Goal: Transaction & Acquisition: Subscribe to service/newsletter

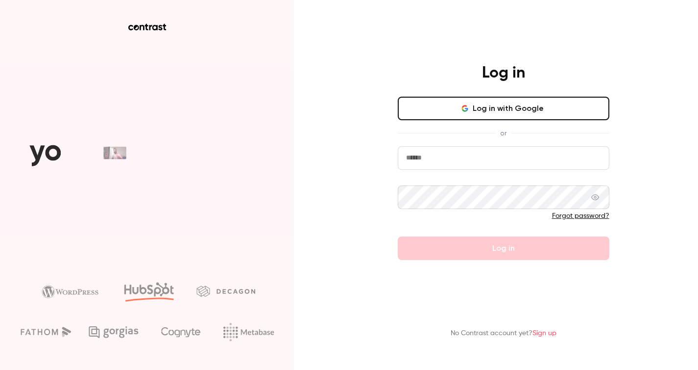
type input "**********"
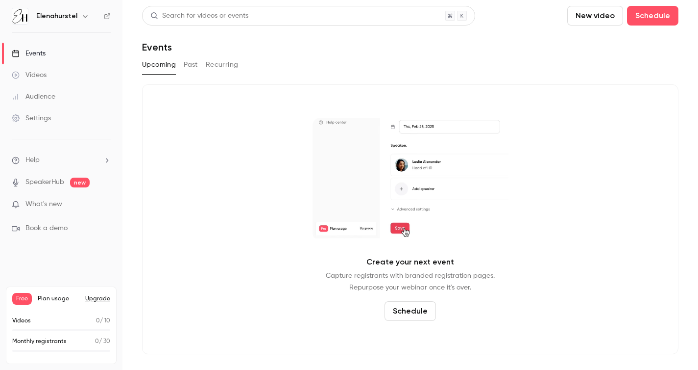
click at [96, 296] on button "Upgrade" at bounding box center [97, 299] width 25 height 8
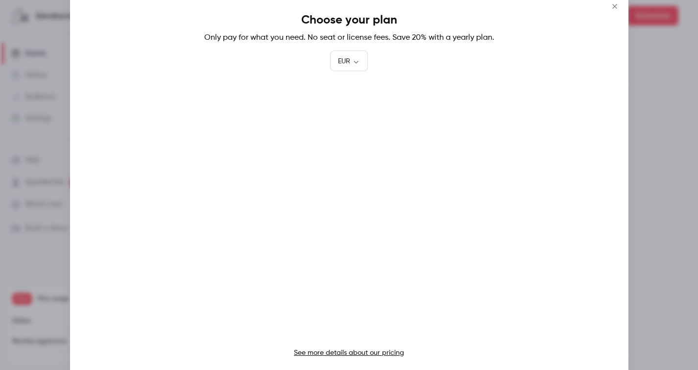
click at [373, 348] on p "See more details about our pricing" at bounding box center [349, 352] width 519 height 10
click at [364, 350] on link "See more details about our pricing" at bounding box center [349, 352] width 110 height 7
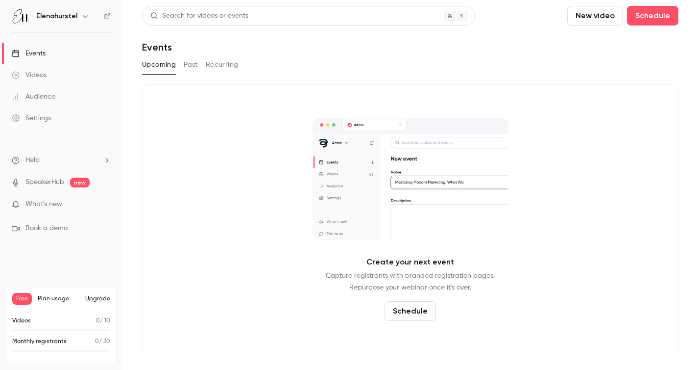
click at [99, 299] on button "Upgrade" at bounding box center [97, 299] width 25 height 8
click at [86, 17] on icon "button" at bounding box center [85, 16] width 8 height 8
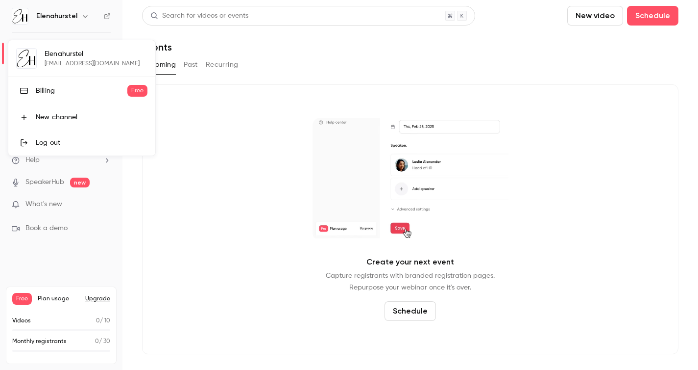
click at [353, 40] on div at bounding box center [349, 185] width 698 height 370
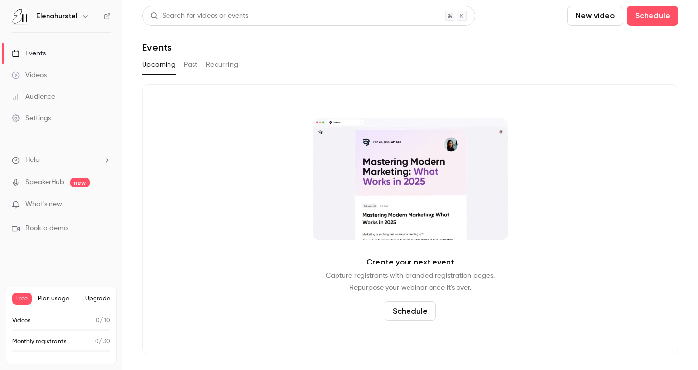
click at [46, 117] on div "Settings" at bounding box center [31, 118] width 39 height 10
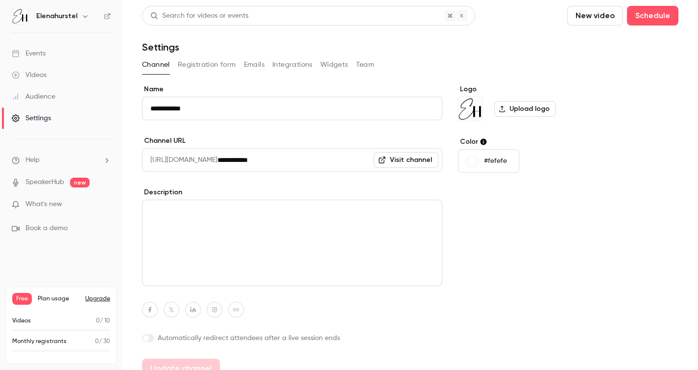
click at [50, 92] on div "Audience" at bounding box center [34, 97] width 44 height 10
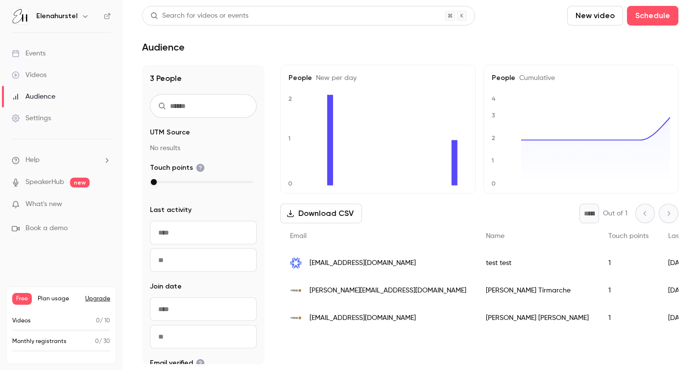
click at [84, 13] on icon "button" at bounding box center [85, 16] width 8 height 8
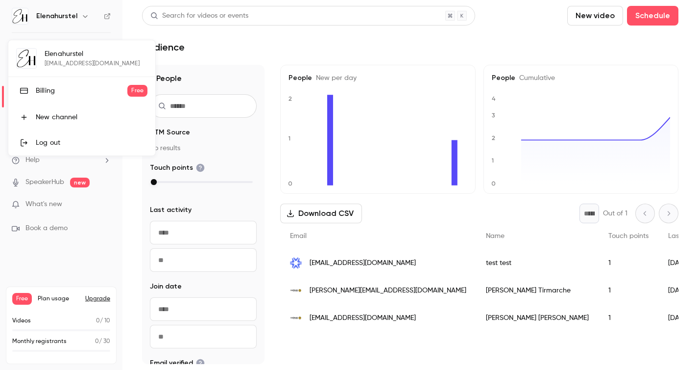
click at [49, 88] on div "Billing" at bounding box center [82, 91] width 92 height 10
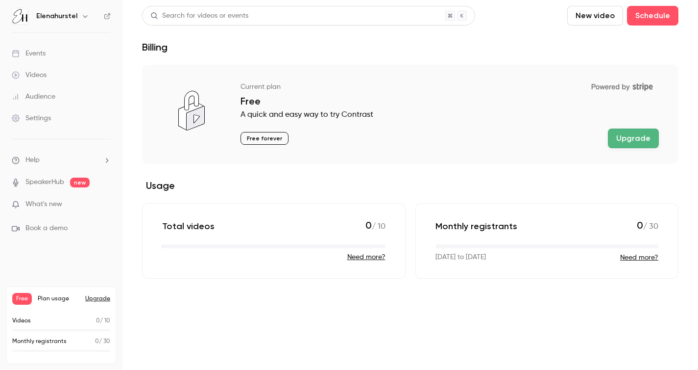
click at [636, 141] on button "Upgrade" at bounding box center [633, 138] width 51 height 20
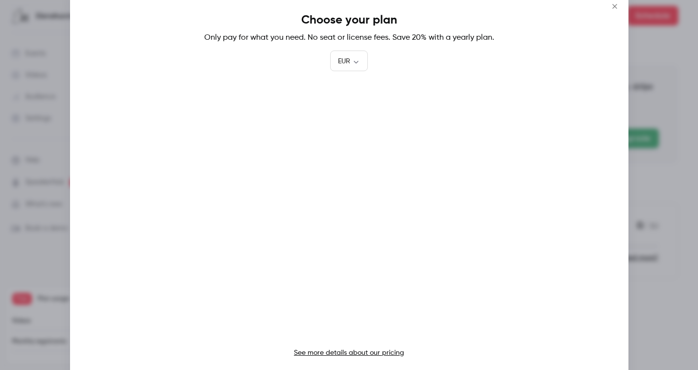
click at [307, 350] on link "See more details about our pricing" at bounding box center [349, 352] width 110 height 7
